Goal: Navigation & Orientation: Locate item on page

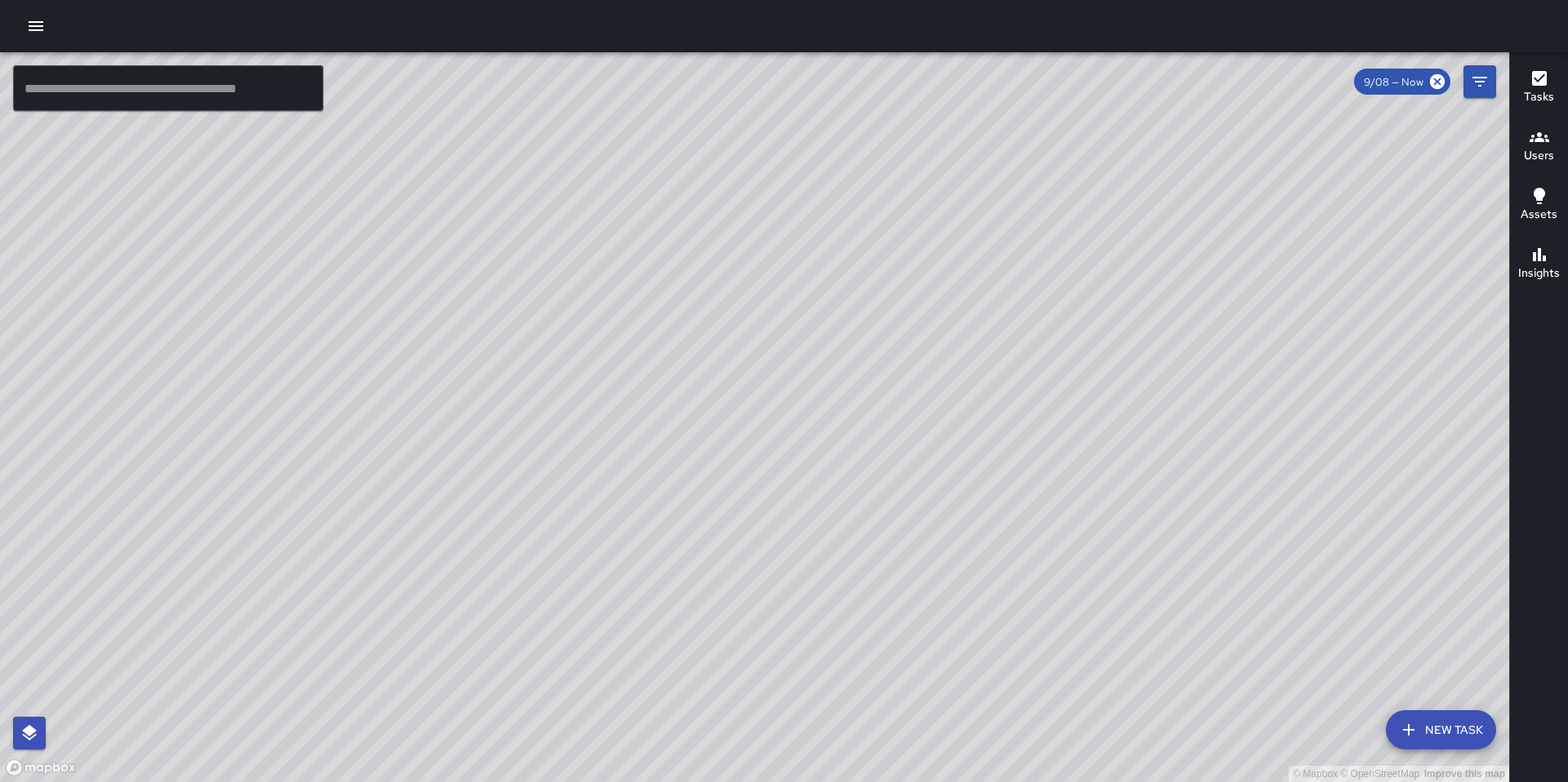
drag, startPoint x: 270, startPoint y: 572, endPoint x: 742, endPoint y: 599, distance: 472.8
click at [754, 601] on div "© Mapbox © OpenStreetMap Improve this map" at bounding box center [755, 416] width 1509 height 730
drag, startPoint x: 728, startPoint y: 597, endPoint x: 657, endPoint y: 587, distance: 71.7
click at [660, 587] on div "© Mapbox © OpenStreetMap Improve this map" at bounding box center [755, 416] width 1509 height 730
drag, startPoint x: 725, startPoint y: 591, endPoint x: 607, endPoint y: 558, distance: 122.5
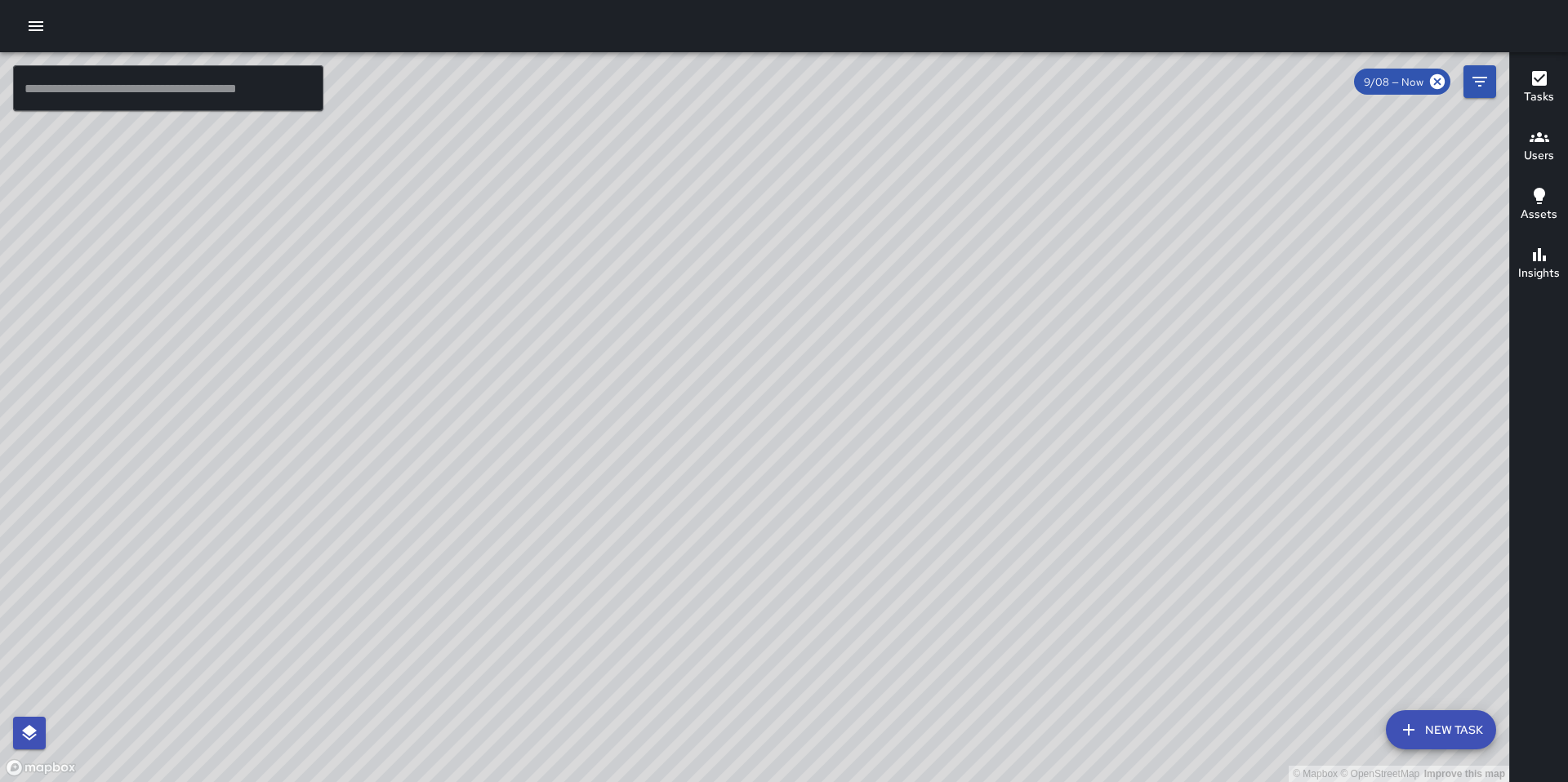
click at [325, 519] on div "© Mapbox © OpenStreetMap Improve this map" at bounding box center [755, 416] width 1509 height 730
drag, startPoint x: 632, startPoint y: 572, endPoint x: 619, endPoint y: 269, distance: 303.3
click at [619, 266] on div "© Mapbox © OpenStreetMap Improve this map" at bounding box center [755, 416] width 1509 height 730
drag, startPoint x: 573, startPoint y: 366, endPoint x: 502, endPoint y: 304, distance: 94.3
click at [502, 304] on div "© Mapbox © OpenStreetMap Improve this map" at bounding box center [755, 416] width 1509 height 730
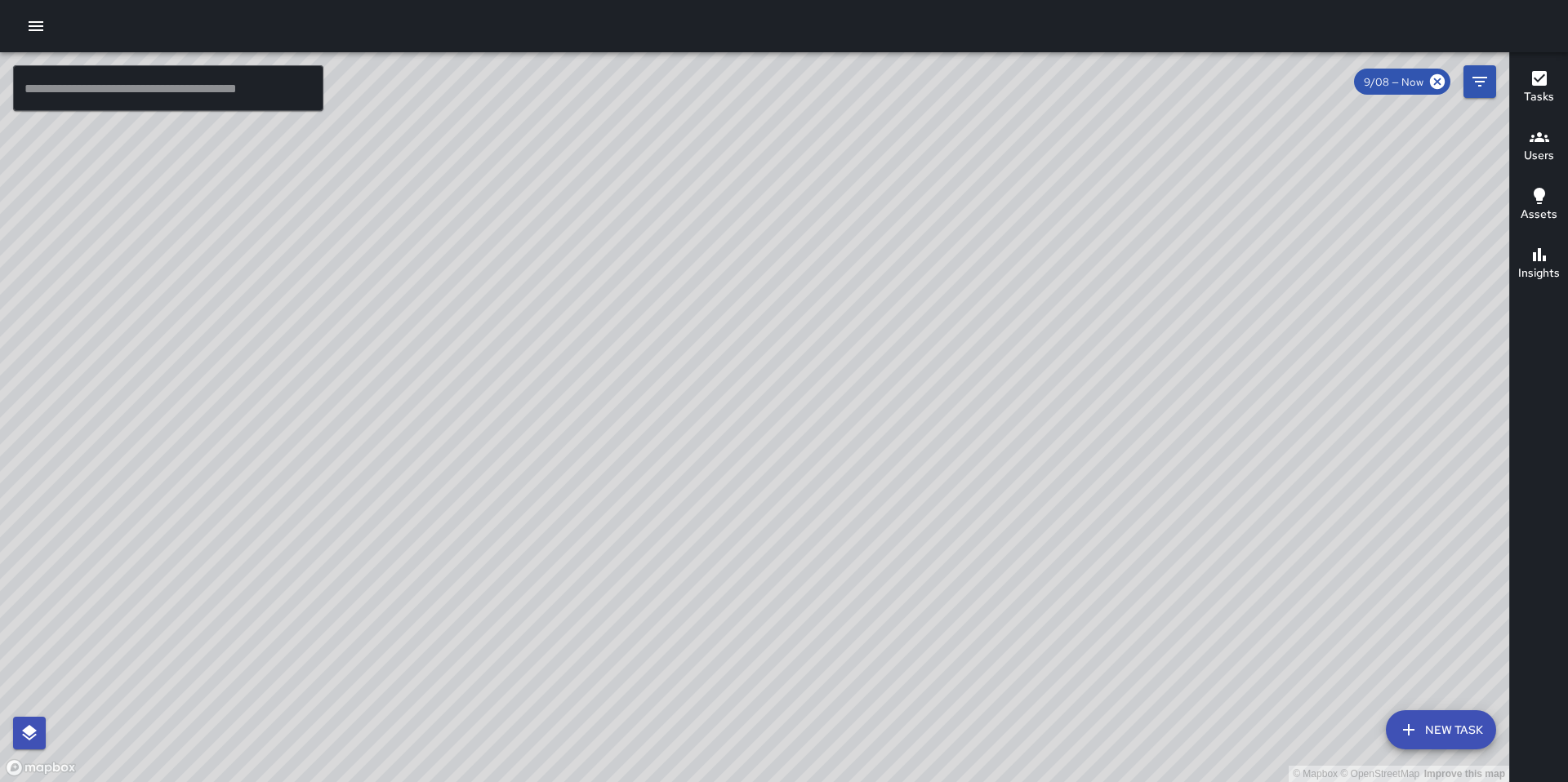
drag, startPoint x: 458, startPoint y: 619, endPoint x: 1075, endPoint y: 698, distance: 622.0
click at [1064, 705] on div "© Mapbox © OpenStreetMap Improve this map" at bounding box center [755, 416] width 1509 height 730
drag, startPoint x: 484, startPoint y: 707, endPoint x: 1145, endPoint y: 662, distance: 662.5
click at [1145, 662] on div "© Mapbox © OpenStreetMap Improve this map" at bounding box center [755, 416] width 1509 height 730
drag, startPoint x: 771, startPoint y: 672, endPoint x: 889, endPoint y: 778, distance: 158.6
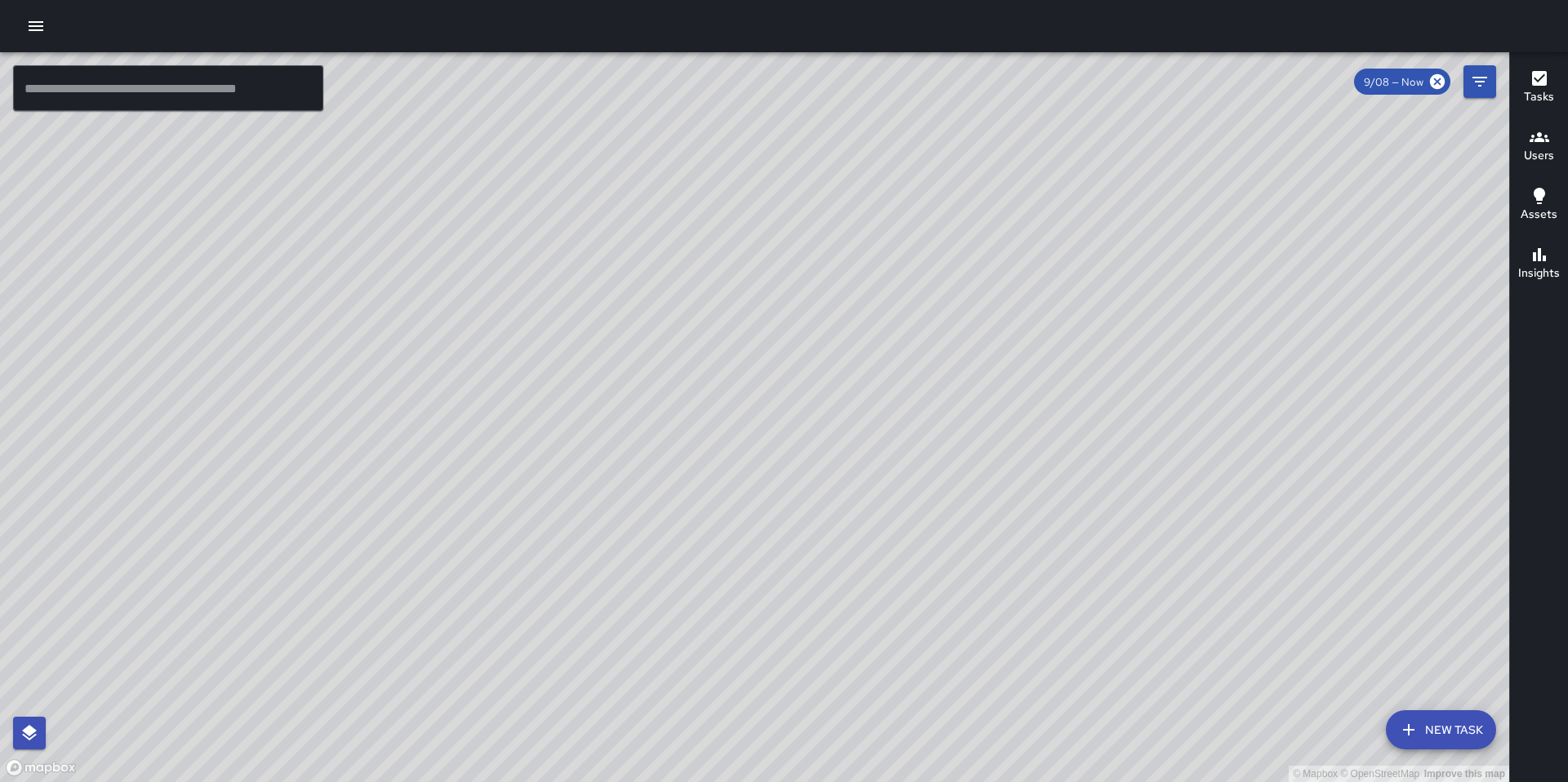
click at [888, 780] on div "© Mapbox © OpenStreetMap Improve this map" at bounding box center [755, 416] width 1509 height 730
drag, startPoint x: 876, startPoint y: 662, endPoint x: 1008, endPoint y: 657, distance: 132.1
click at [1008, 657] on div "© Mapbox © OpenStreetMap Improve this map" at bounding box center [755, 416] width 1509 height 730
drag, startPoint x: 841, startPoint y: 524, endPoint x: 900, endPoint y: 692, distance: 178.1
click at [904, 705] on div "© Mapbox © OpenStreetMap Improve this map" at bounding box center [755, 416] width 1509 height 730
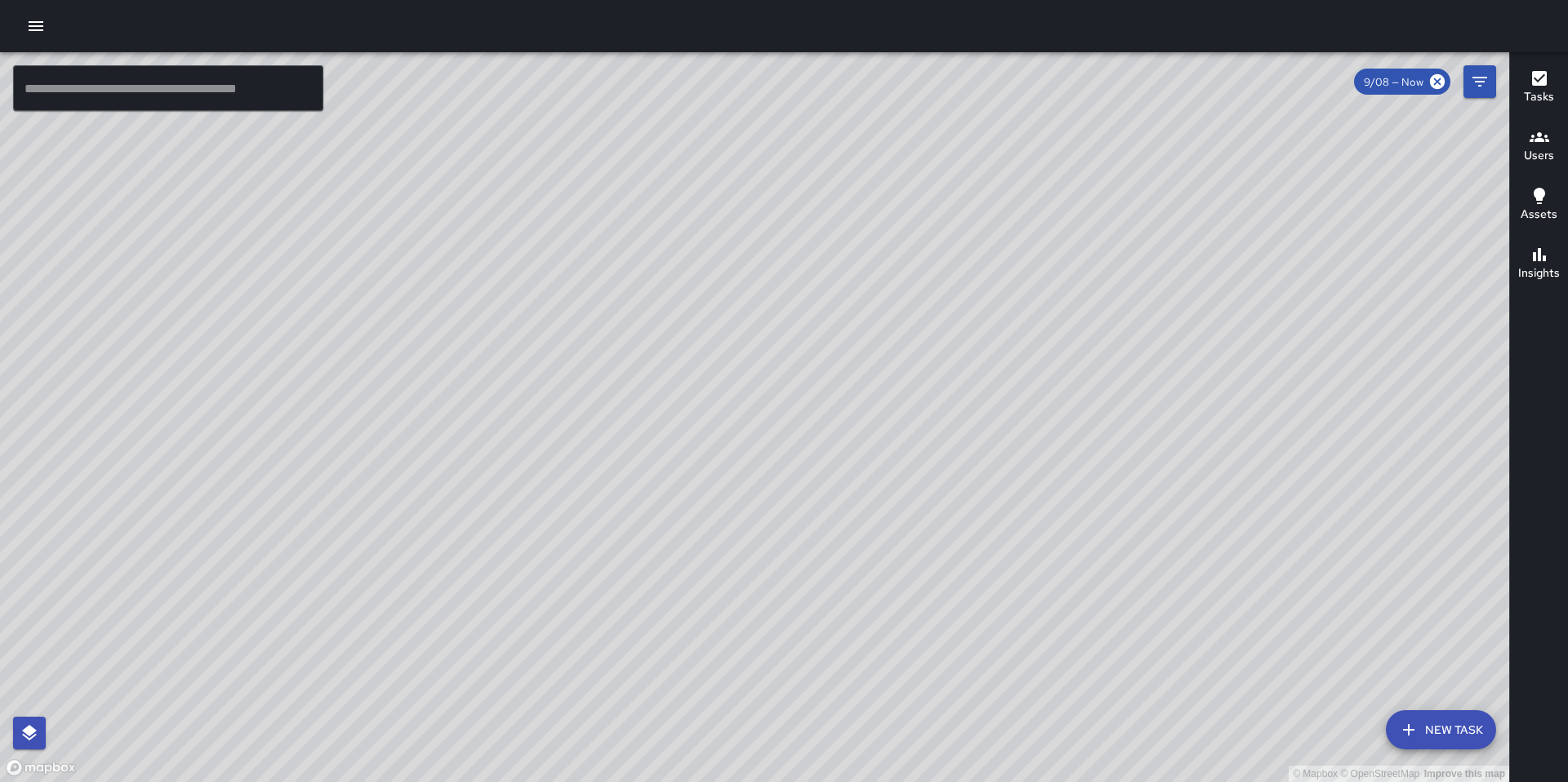
drag, startPoint x: 835, startPoint y: 610, endPoint x: 928, endPoint y: 670, distance: 110.7
click at [928, 670] on div "© Mapbox © OpenStreetMap Improve this map" at bounding box center [755, 416] width 1509 height 730
drag, startPoint x: 938, startPoint y: 686, endPoint x: 960, endPoint y: 742, distance: 60.2
click at [960, 746] on div "© Mapbox © OpenStreetMap Improve this map" at bounding box center [755, 416] width 1509 height 730
drag, startPoint x: 994, startPoint y: 641, endPoint x: 958, endPoint y: 568, distance: 81.4
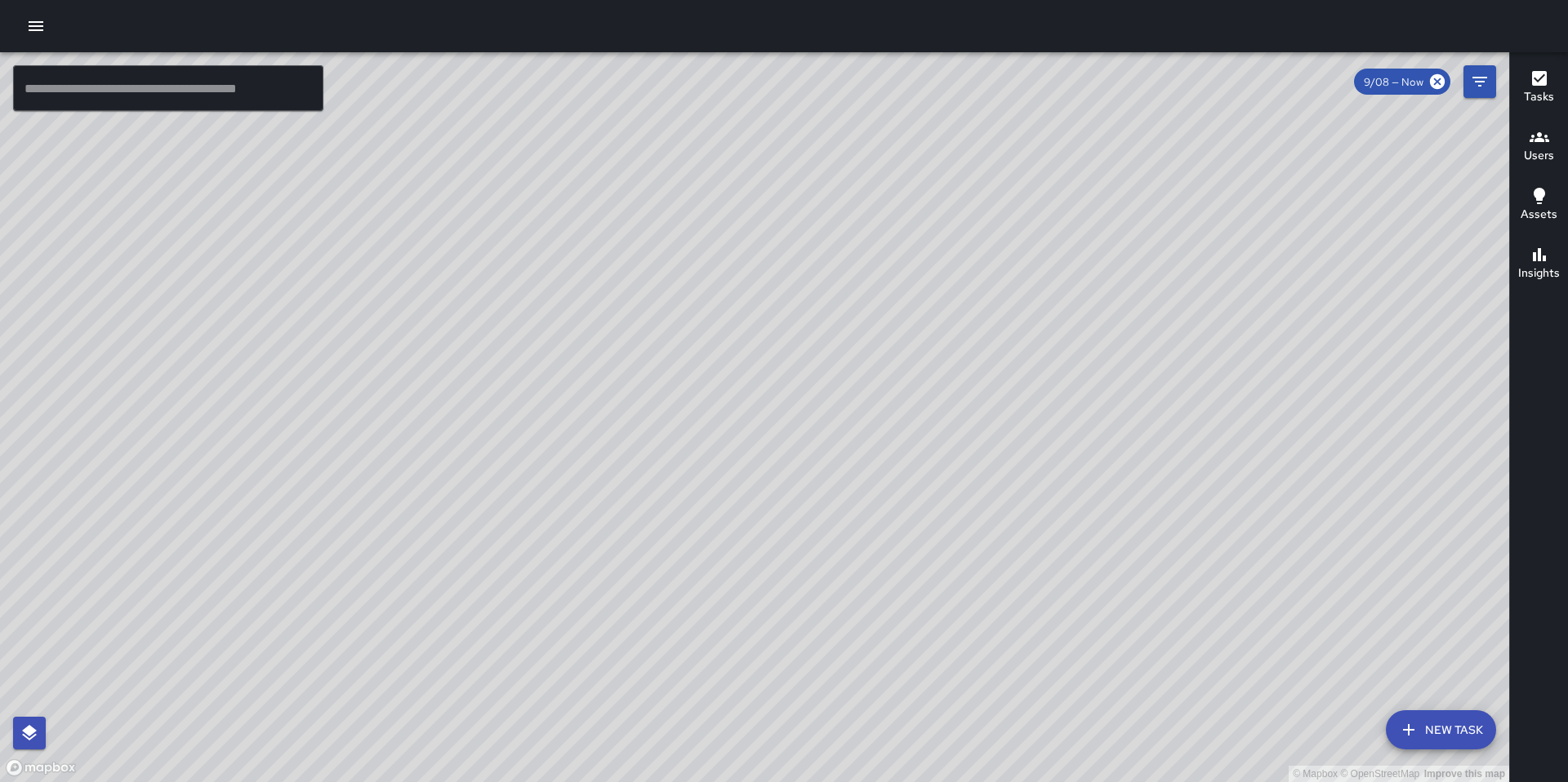
click at [958, 568] on div "© Mapbox © OpenStreetMap Improve this map" at bounding box center [755, 416] width 1509 height 730
drag, startPoint x: 1064, startPoint y: 546, endPoint x: 665, endPoint y: 544, distance: 399.0
click at [665, 544] on div "© Mapbox © OpenStreetMap Improve this map" at bounding box center [755, 416] width 1509 height 730
drag, startPoint x: 598, startPoint y: 513, endPoint x: 793, endPoint y: 667, distance: 248.5
click at [883, 742] on div "© Mapbox © OpenStreetMap Improve this map" at bounding box center [755, 416] width 1509 height 730
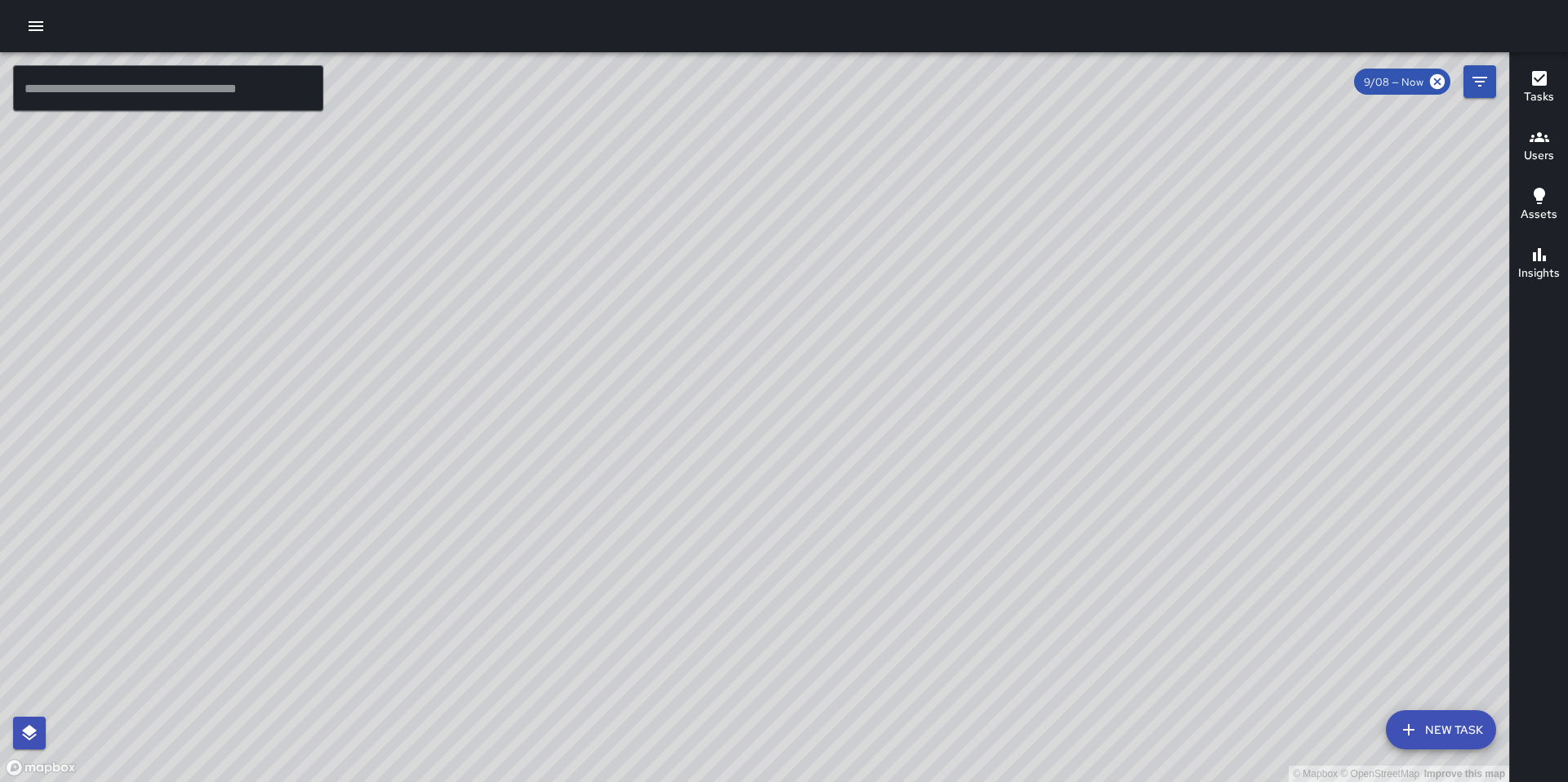
drag, startPoint x: 762, startPoint y: 607, endPoint x: 780, endPoint y: 511, distance: 97.7
click at [780, 511] on div "© Mapbox © OpenStreetMap Improve this map" at bounding box center [755, 416] width 1509 height 730
